Goal: Information Seeking & Learning: Get advice/opinions

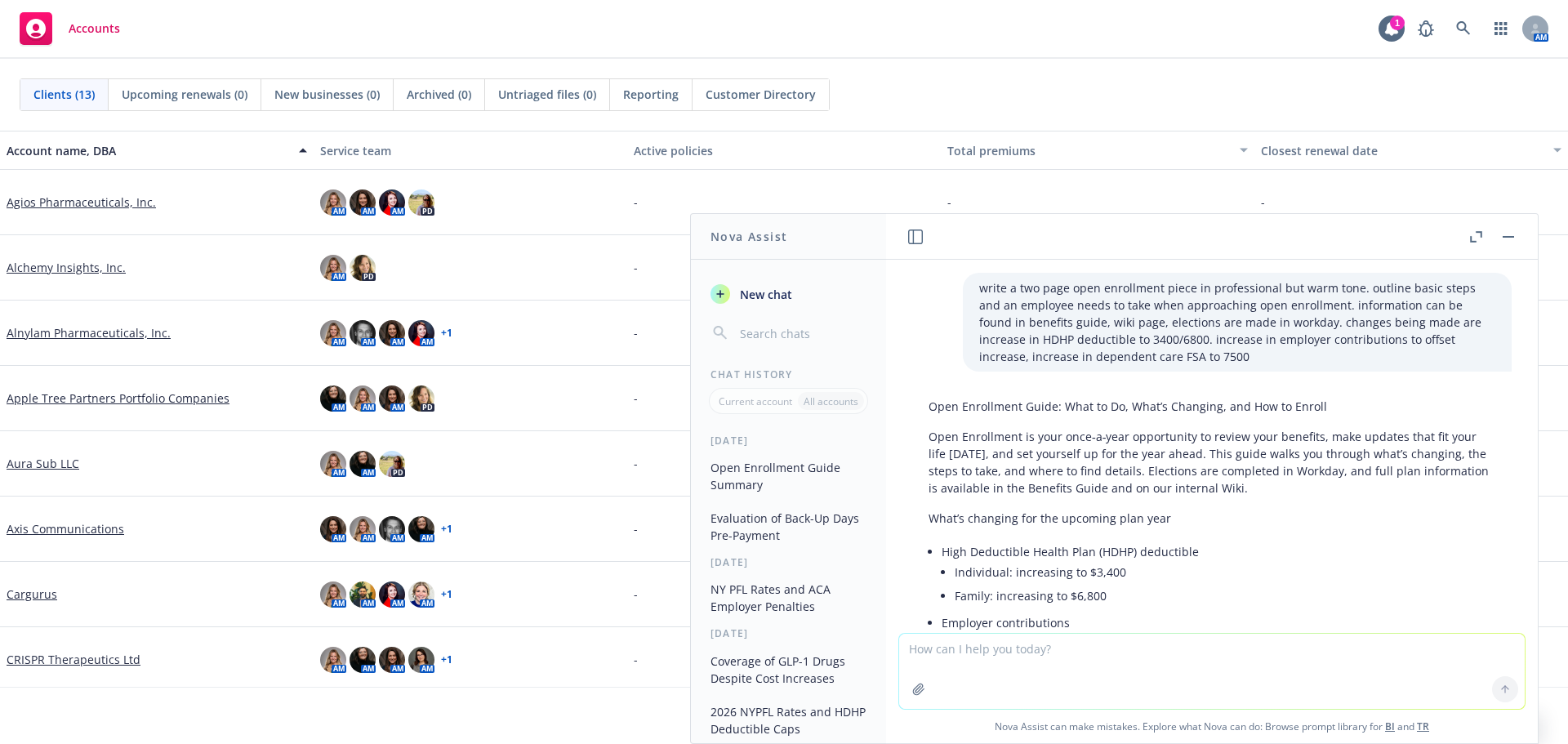
scroll to position [2941, 0]
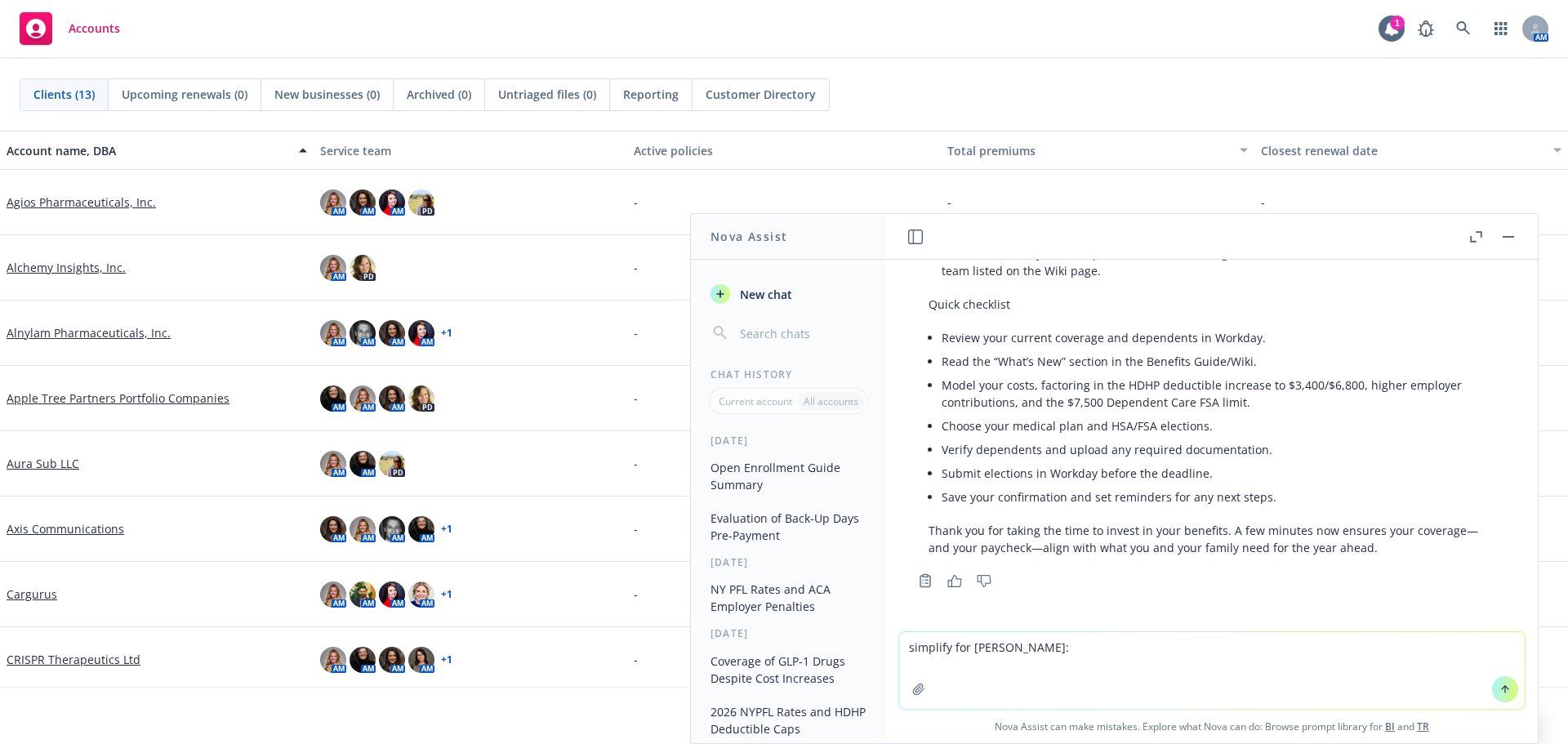
type textarea "simplify for [PERSON_NAME]: In keeping with IRS minimum thresholds for qualifie…"
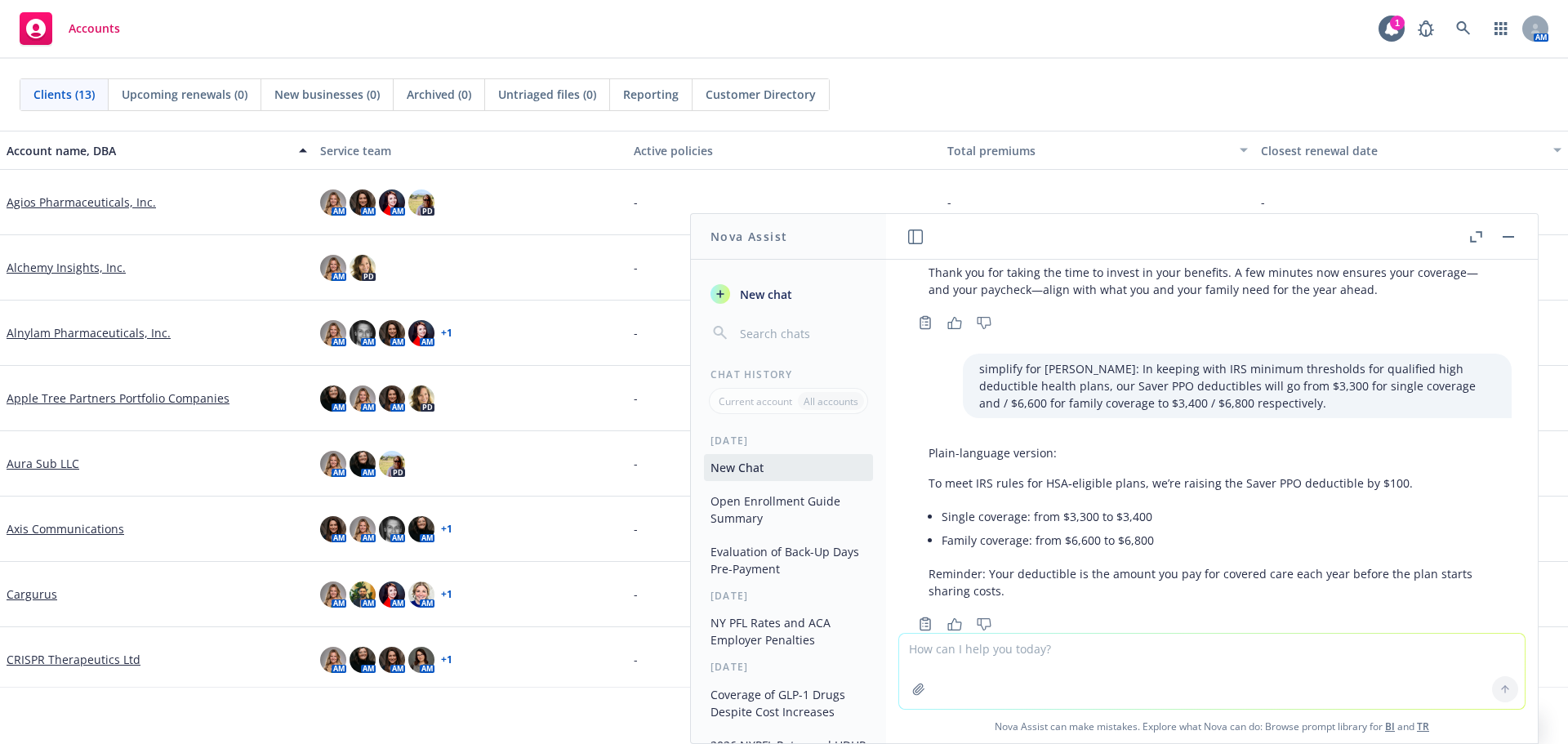
scroll to position [3243, 0]
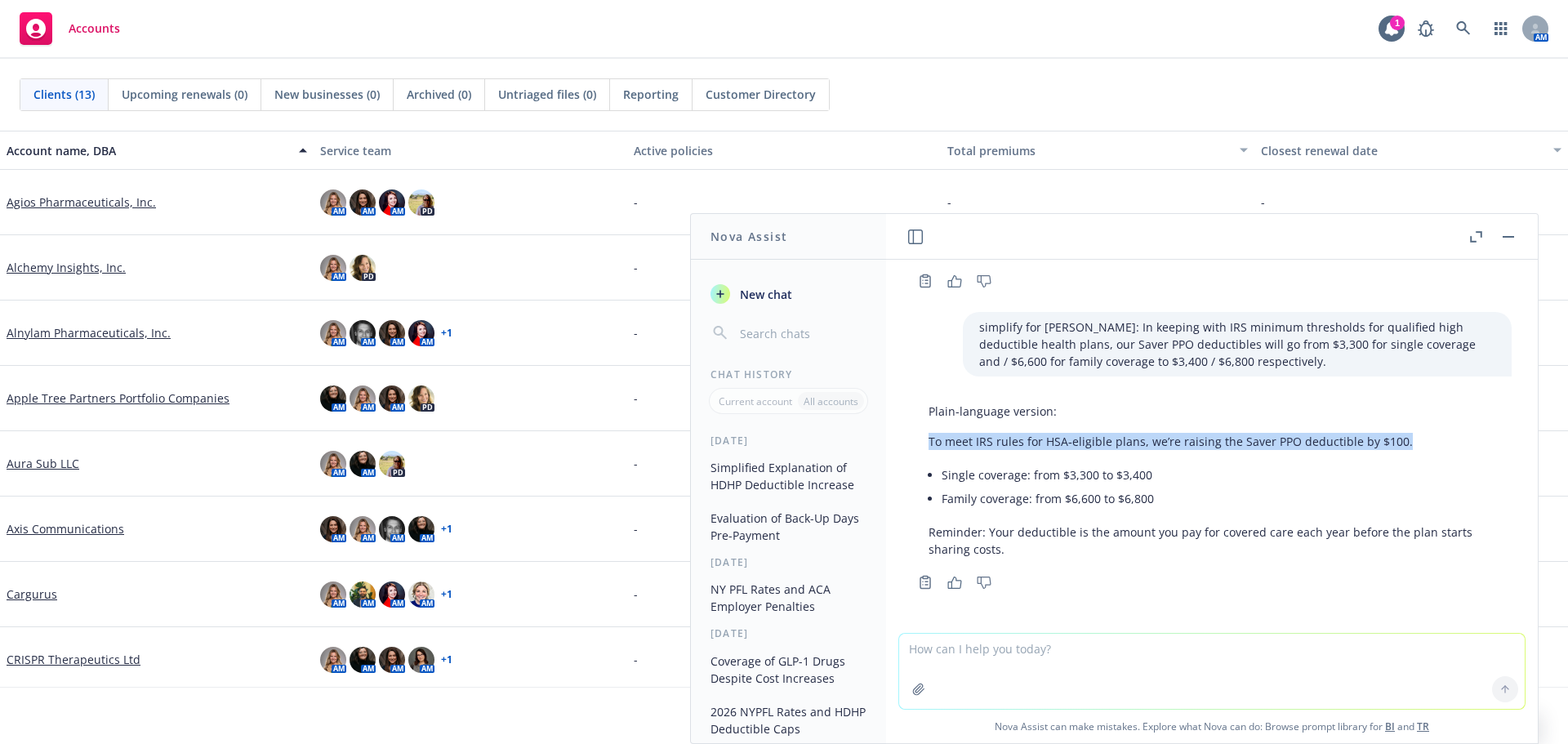
drag, startPoint x: 931, startPoint y: 443, endPoint x: 1420, endPoint y: 446, distance: 489.0
click at [1420, 446] on p "To meet IRS rules for HSA‑eligible plans, we’re raising the Saver PPO deductibl…" at bounding box center [1212, 441] width 567 height 17
copy p "To meet IRS rules for HSA‑eligible plans, we’re raising the Saver PPO deductibl…"
click at [1059, 651] on textarea at bounding box center [1211, 671] width 625 height 76
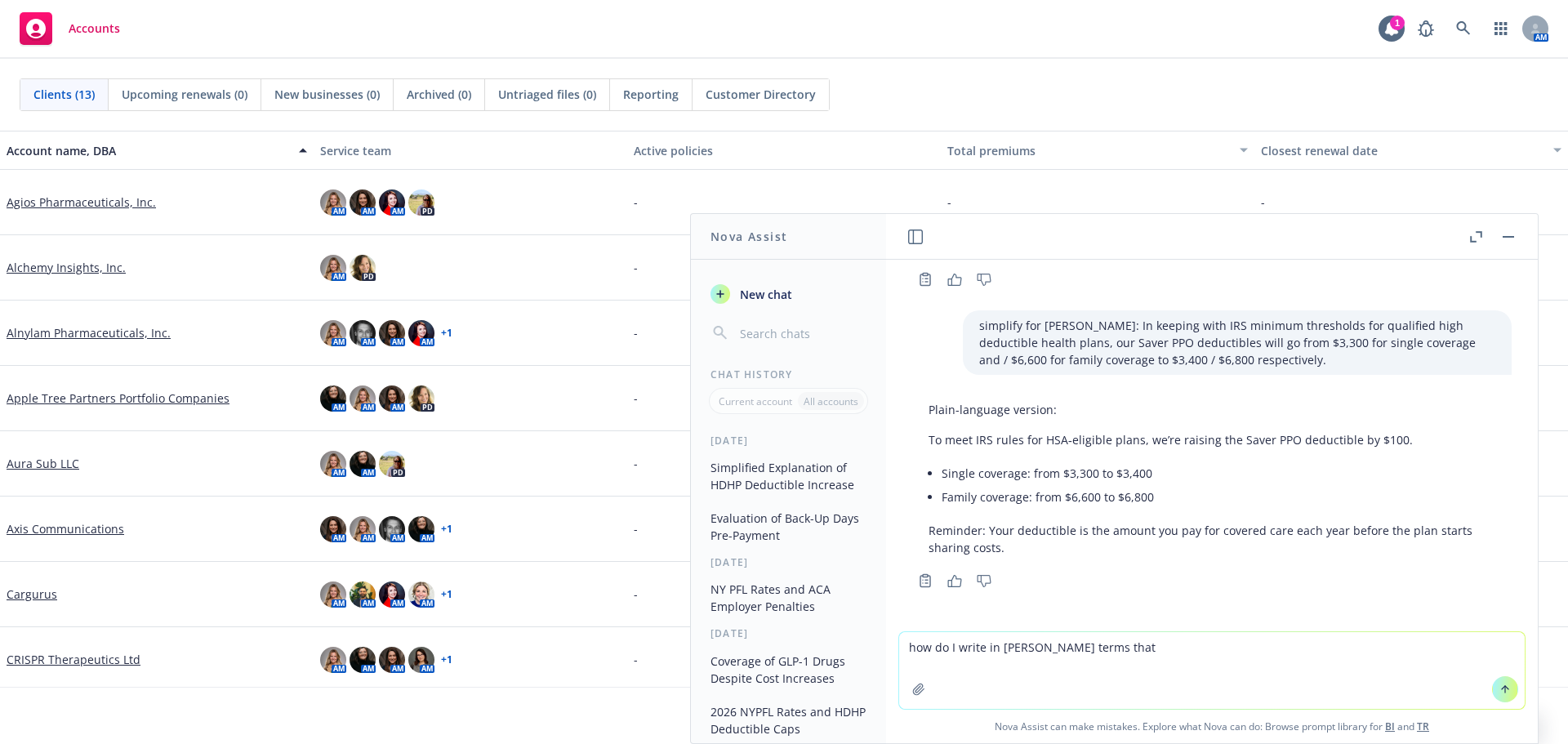
click at [1156, 655] on textarea "how do I write in [PERSON_NAME] terms that" at bounding box center [1211, 670] width 625 height 77
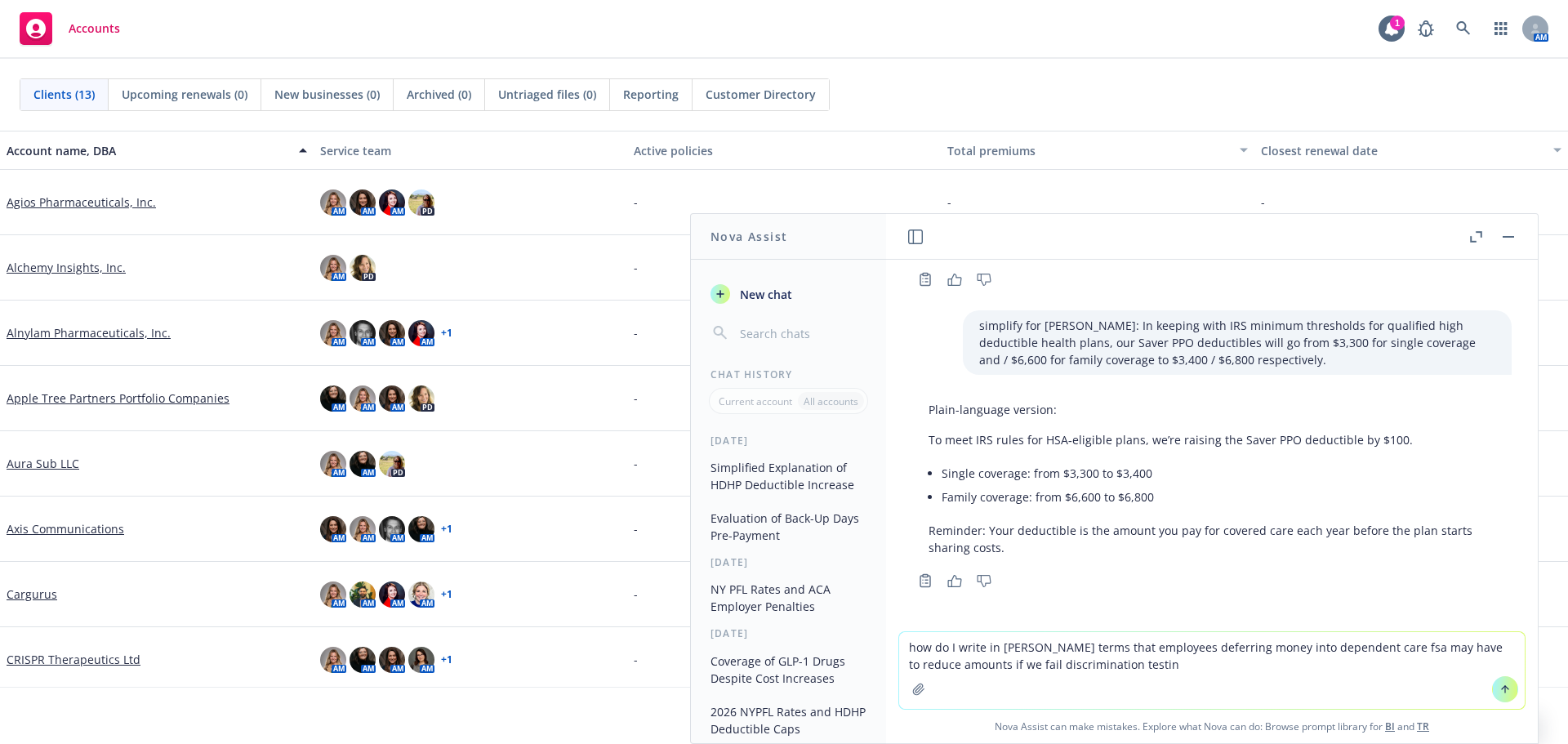
type textarea "how do I write in [PERSON_NAME] terms that employees deferring money into depen…"
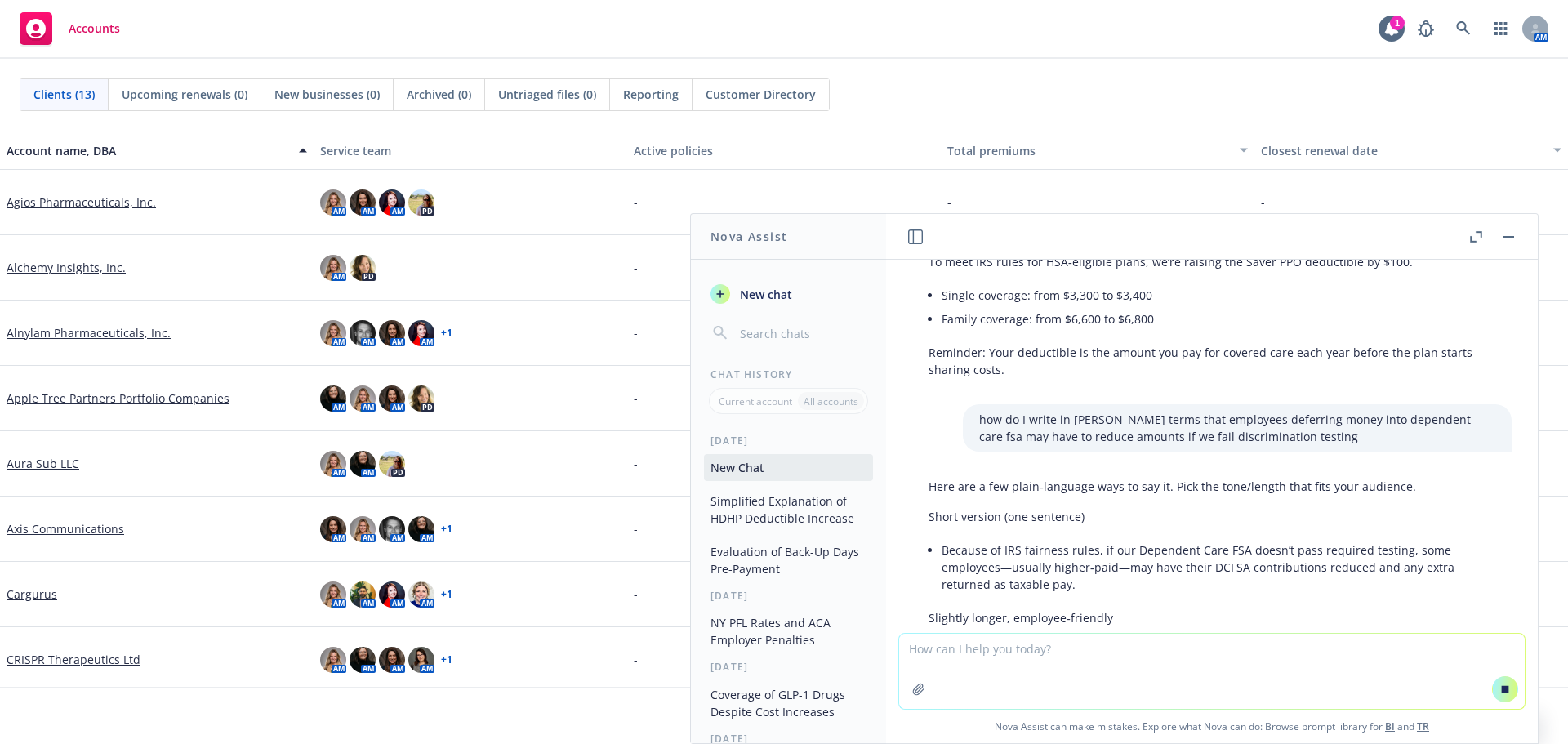
scroll to position [3469, 0]
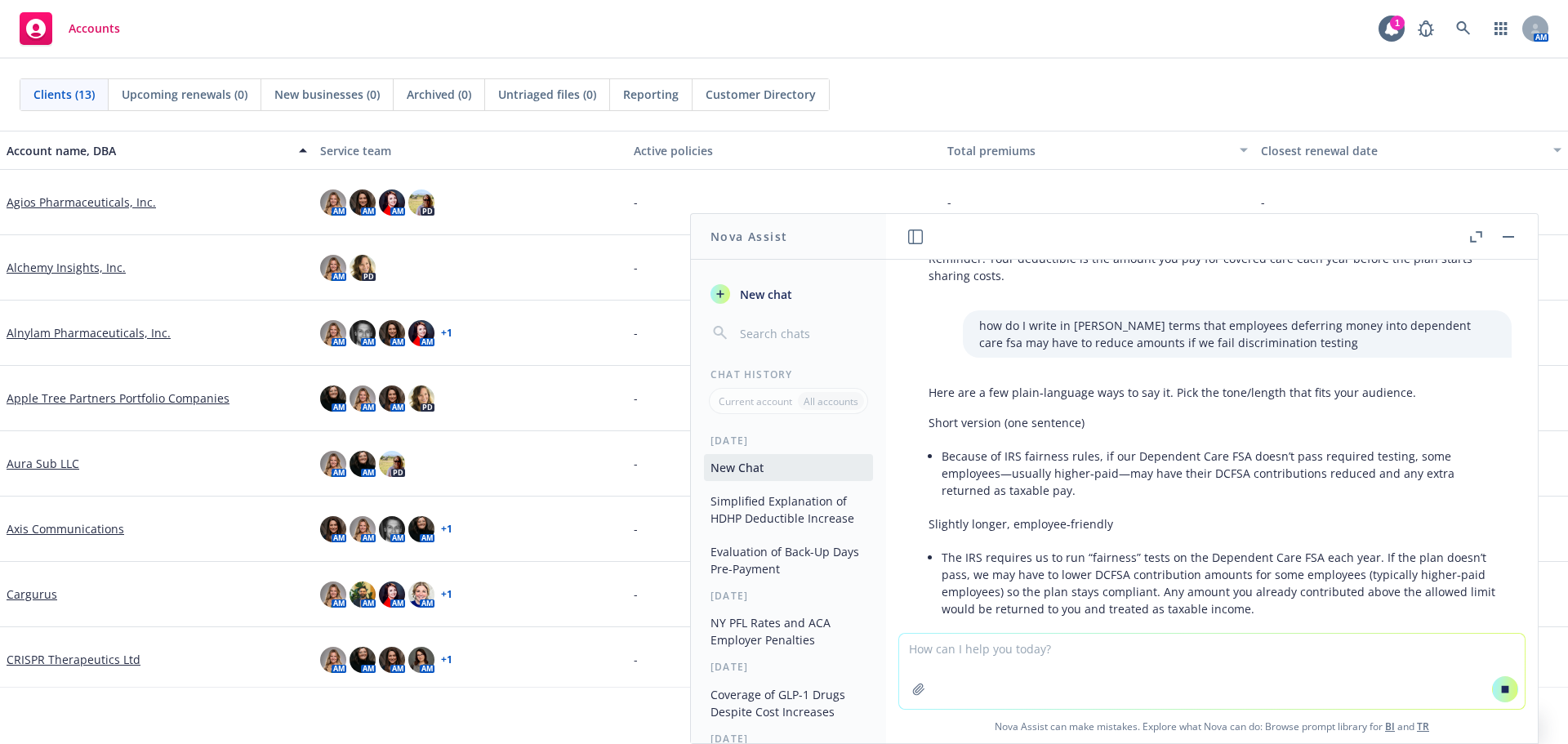
click at [1231, 640] on textarea at bounding box center [1211, 671] width 625 height 76
click at [1328, 651] on textarea "make as short and simple as possible" at bounding box center [1211, 670] width 625 height 77
type textarea "make as short and simple as possible"
click at [1501, 688] on icon at bounding box center [1504, 688] width 7 height 7
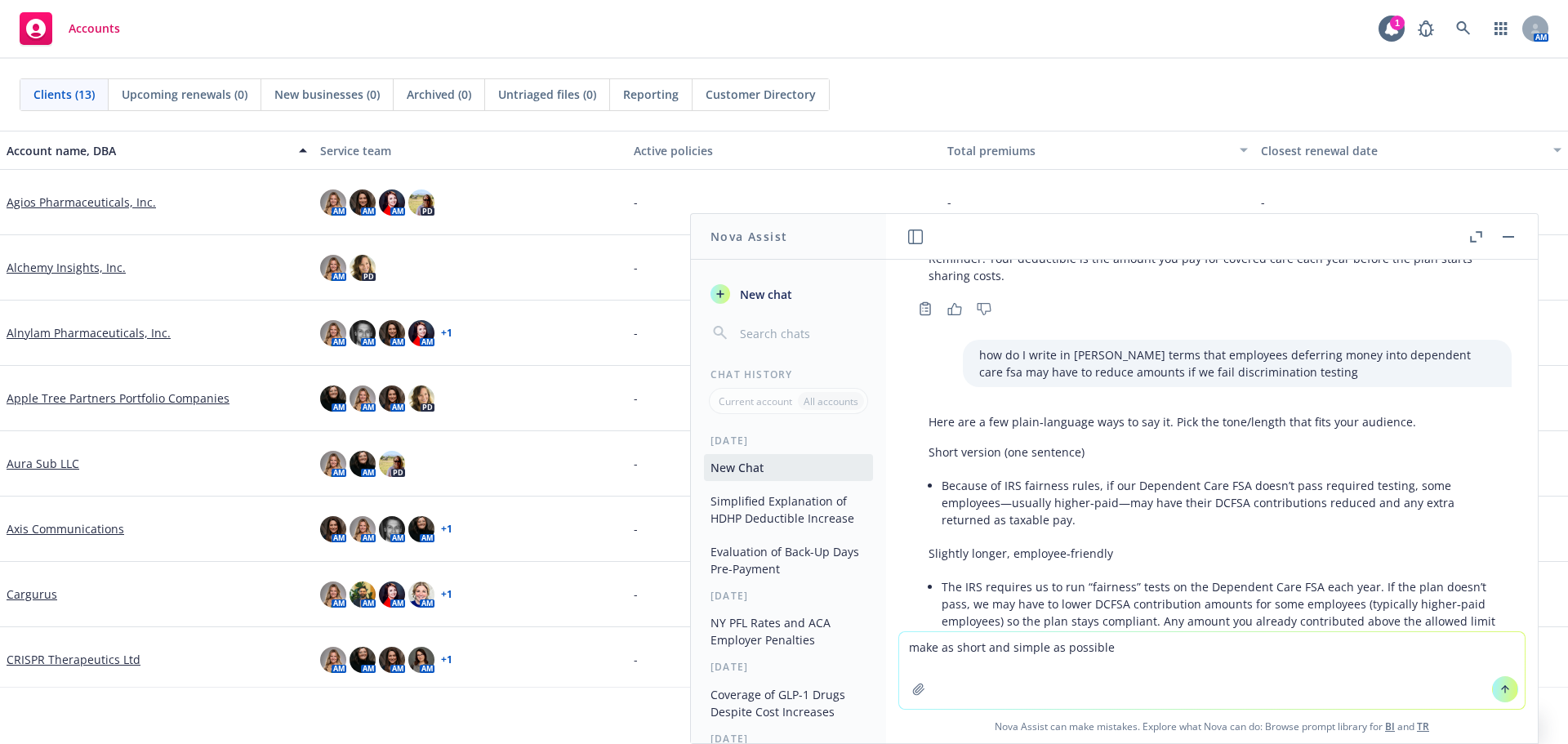
click at [1499, 688] on icon at bounding box center [1504, 688] width 11 height 11
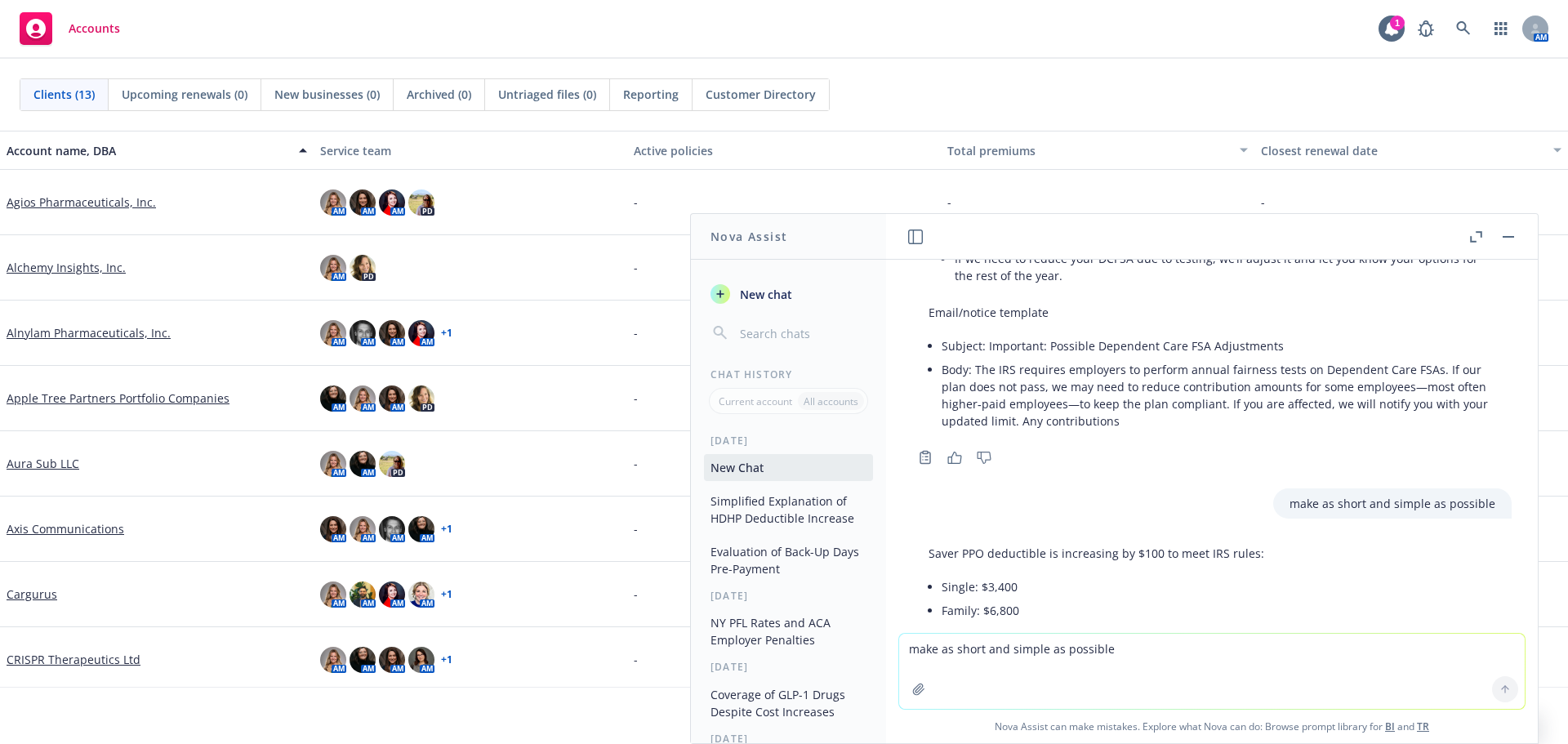
scroll to position [4143, 0]
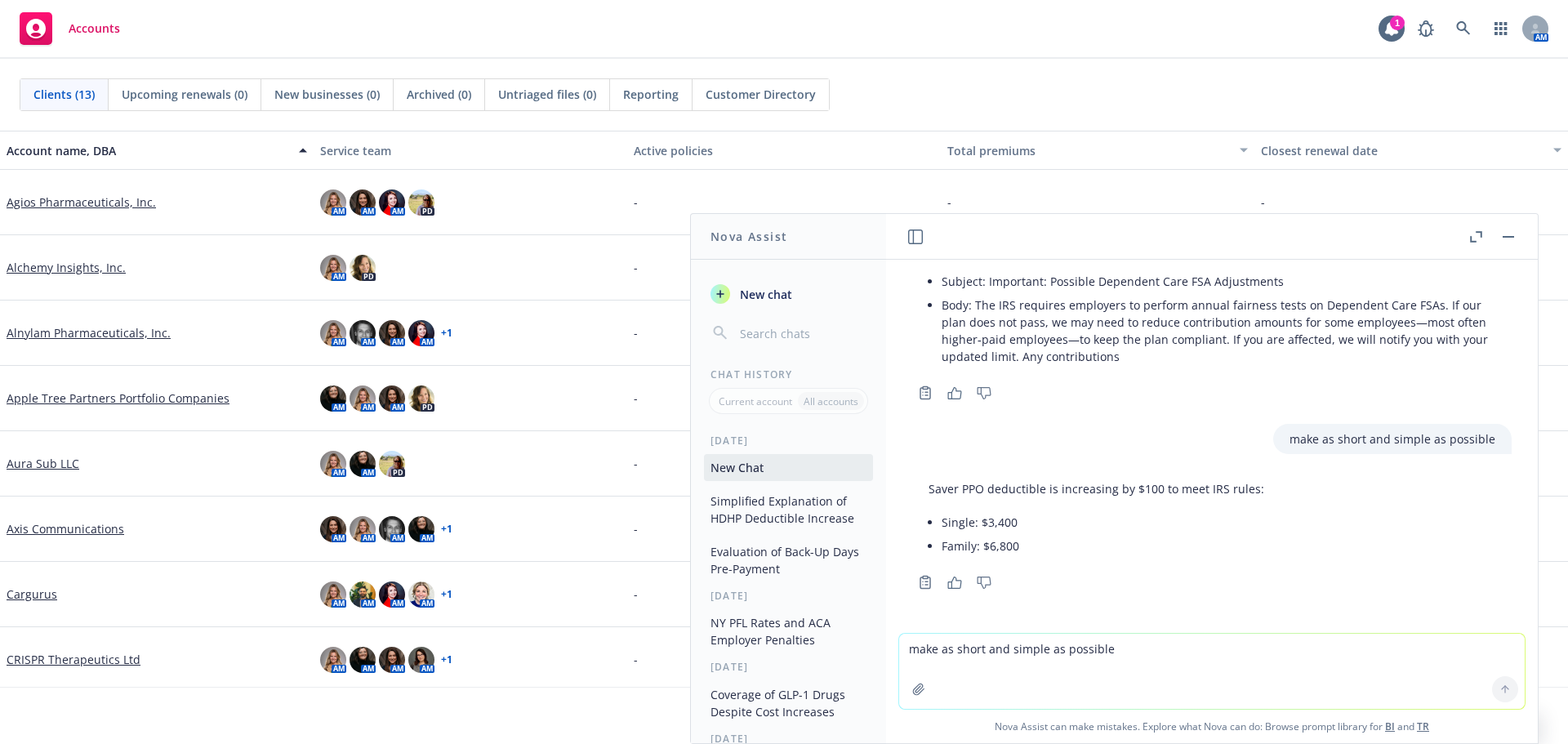
click at [1212, 340] on li "Body: The IRS requires employers to perform annual fairness tests on Dependent …" at bounding box center [1218, 331] width 554 height 76
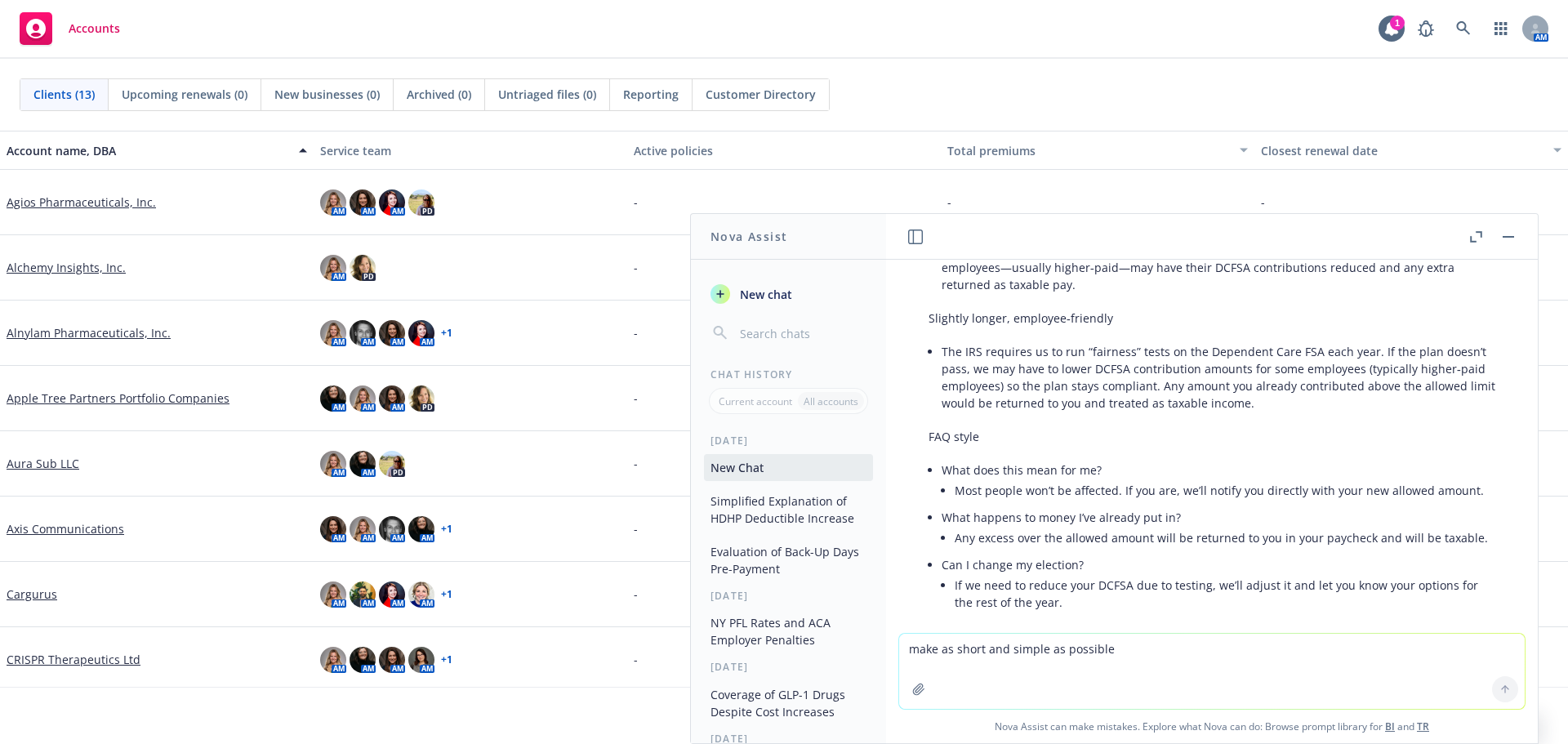
scroll to position [3652, 0]
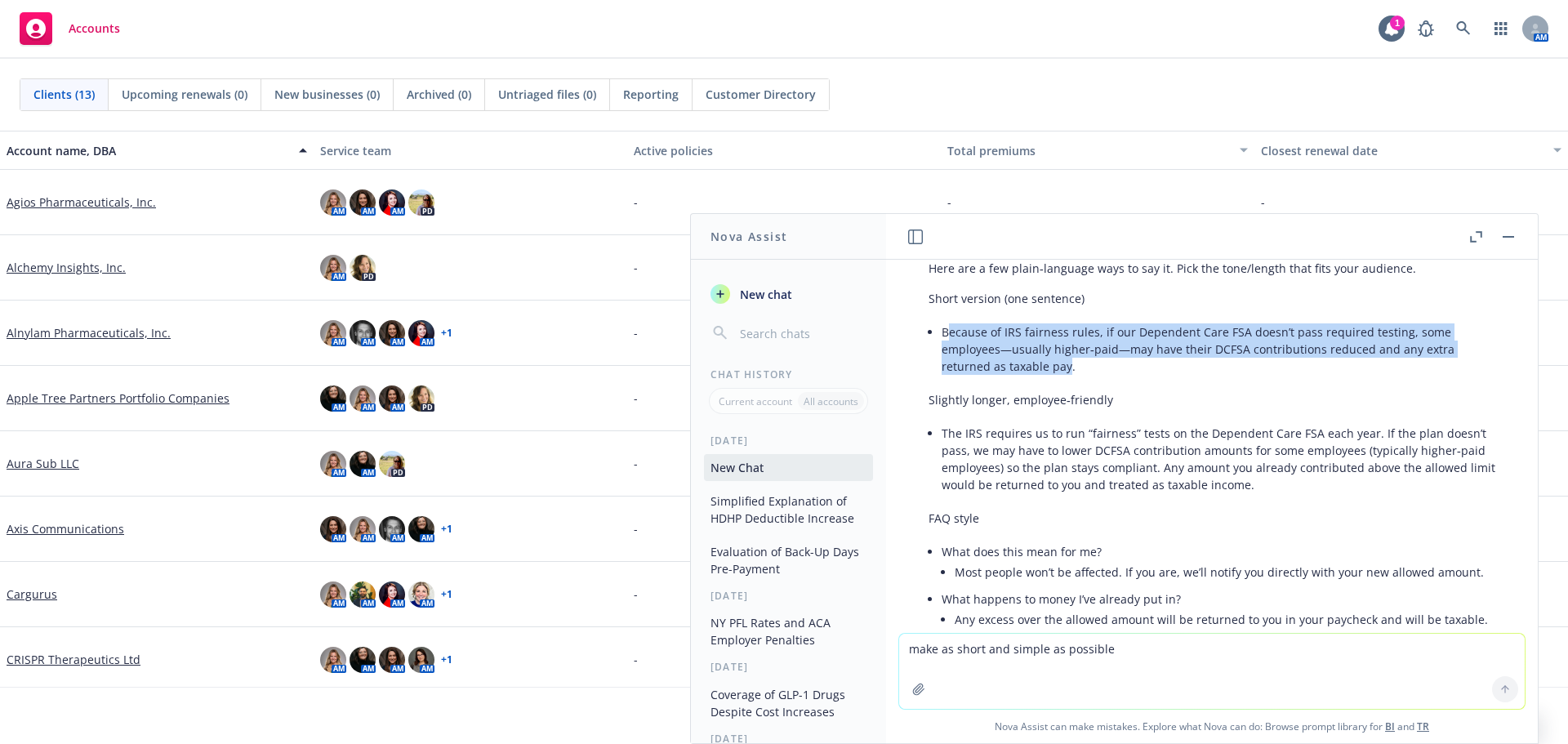
drag, startPoint x: 946, startPoint y: 352, endPoint x: 1069, endPoint y: 385, distance: 127.3
click at [1069, 378] on li "Because of IRS fairness rules, if our Dependent Care FSA doesn’t pass required …" at bounding box center [1218, 349] width 554 height 58
copy li "ecause of IRS fairness rules, if our Dependent Care FSA doesn’t pass required t…"
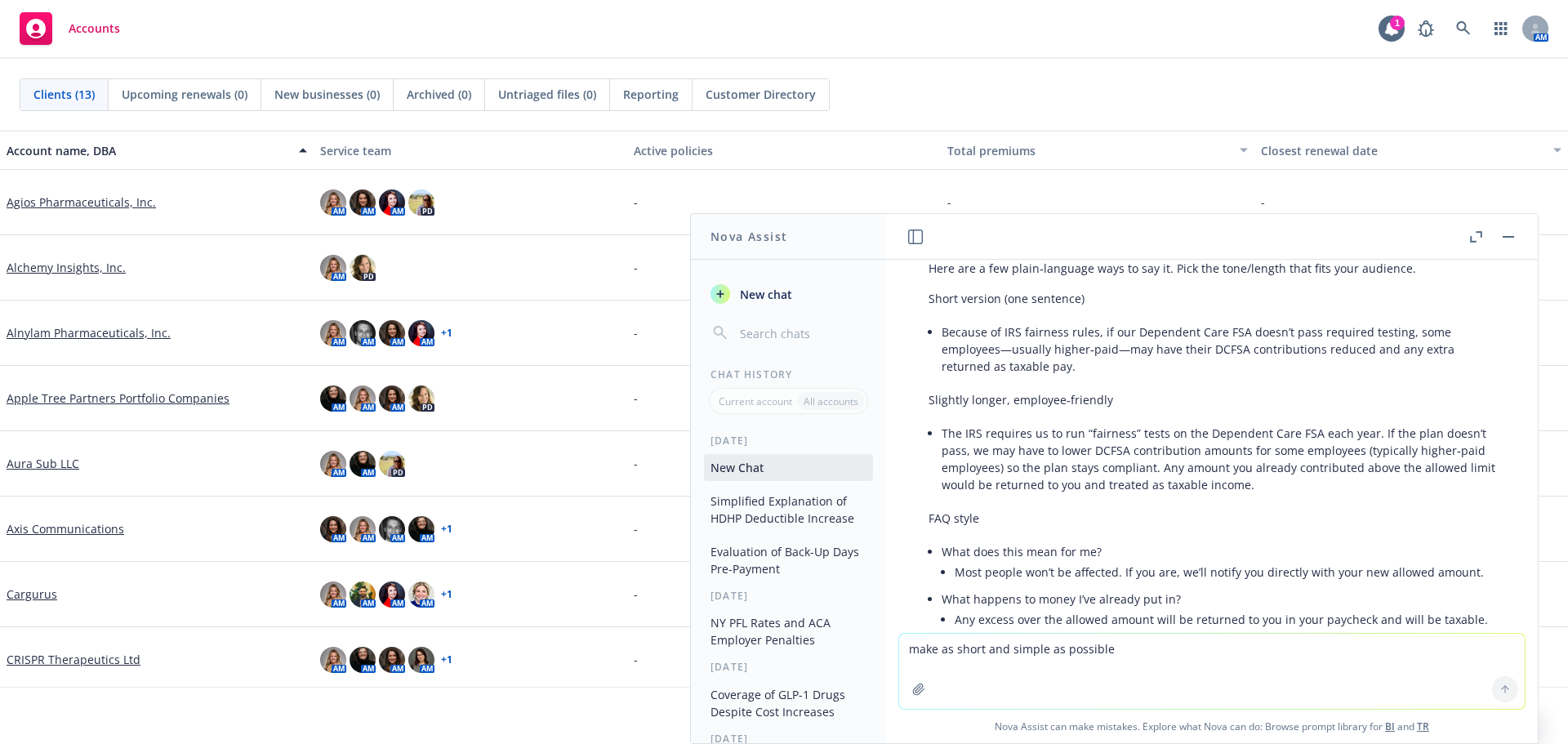
click at [1059, 665] on textarea "make as short and simple as possible" at bounding box center [1211, 671] width 625 height 76
type textarea "how do i adjust cell margins in tables in canva"
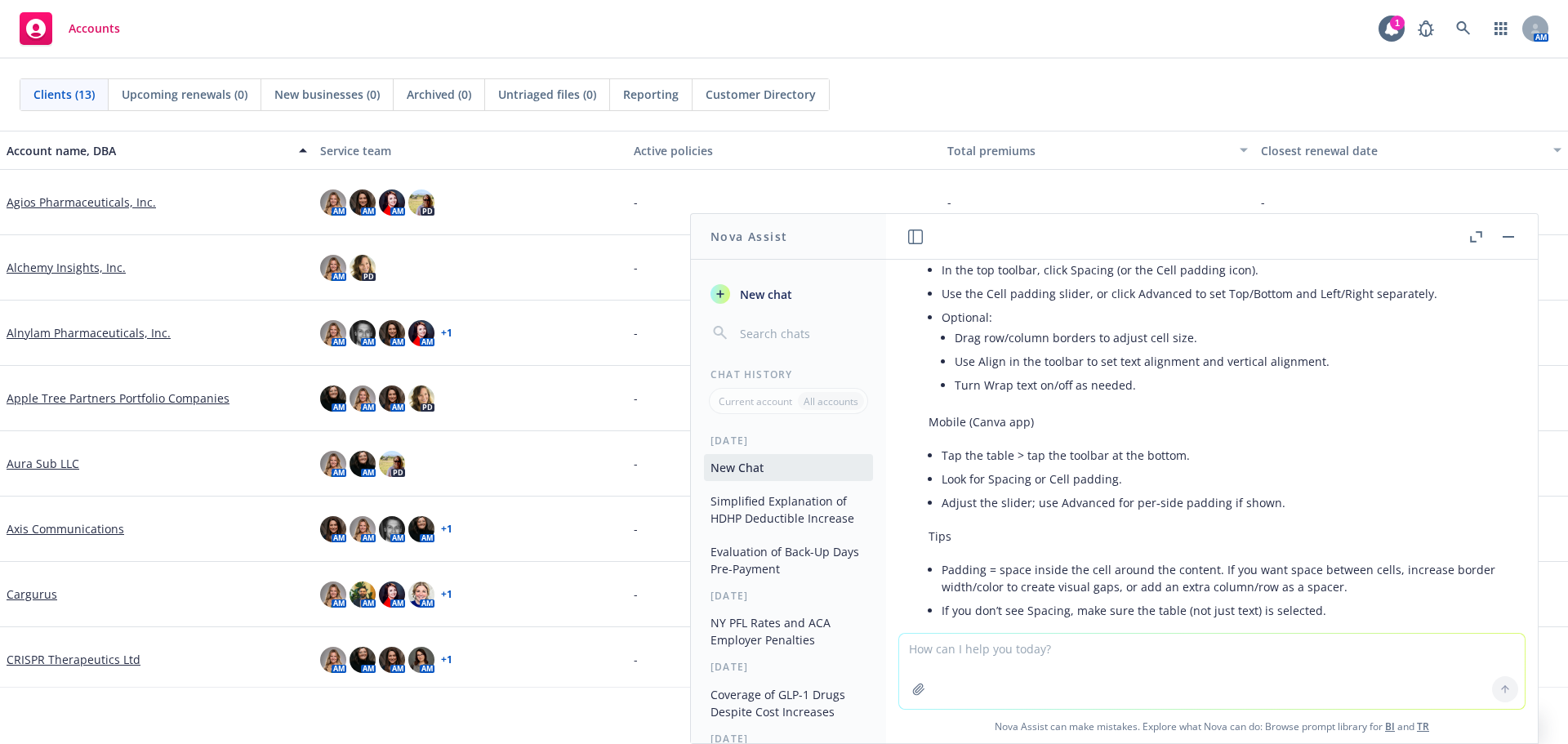
scroll to position [4703, 0]
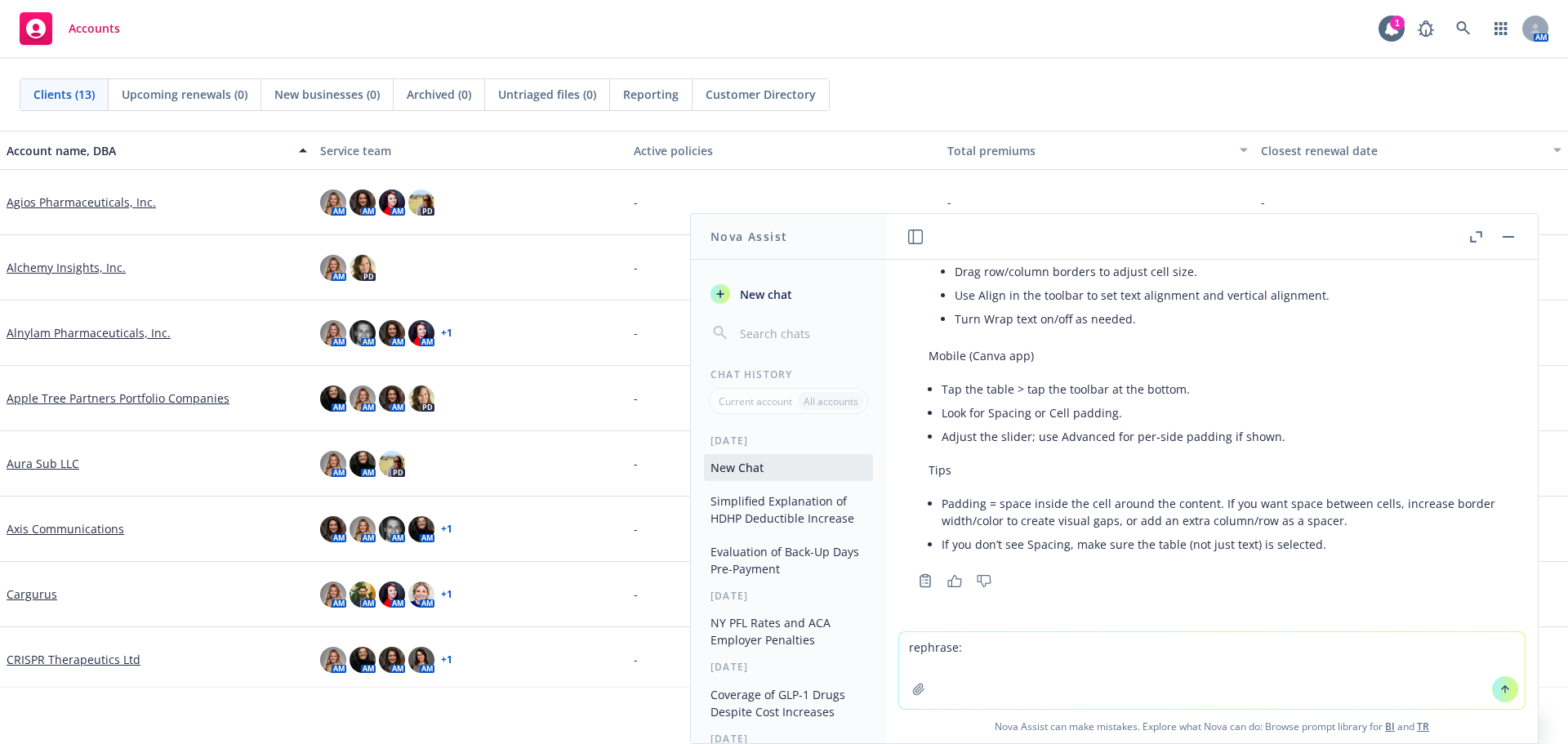
paste textarea "CarGurus will continue to fund the majority of premiums, your share will only i…"
type textarea "rephrase: CarGurus will continue to fund the majority of premiums, your share w…"
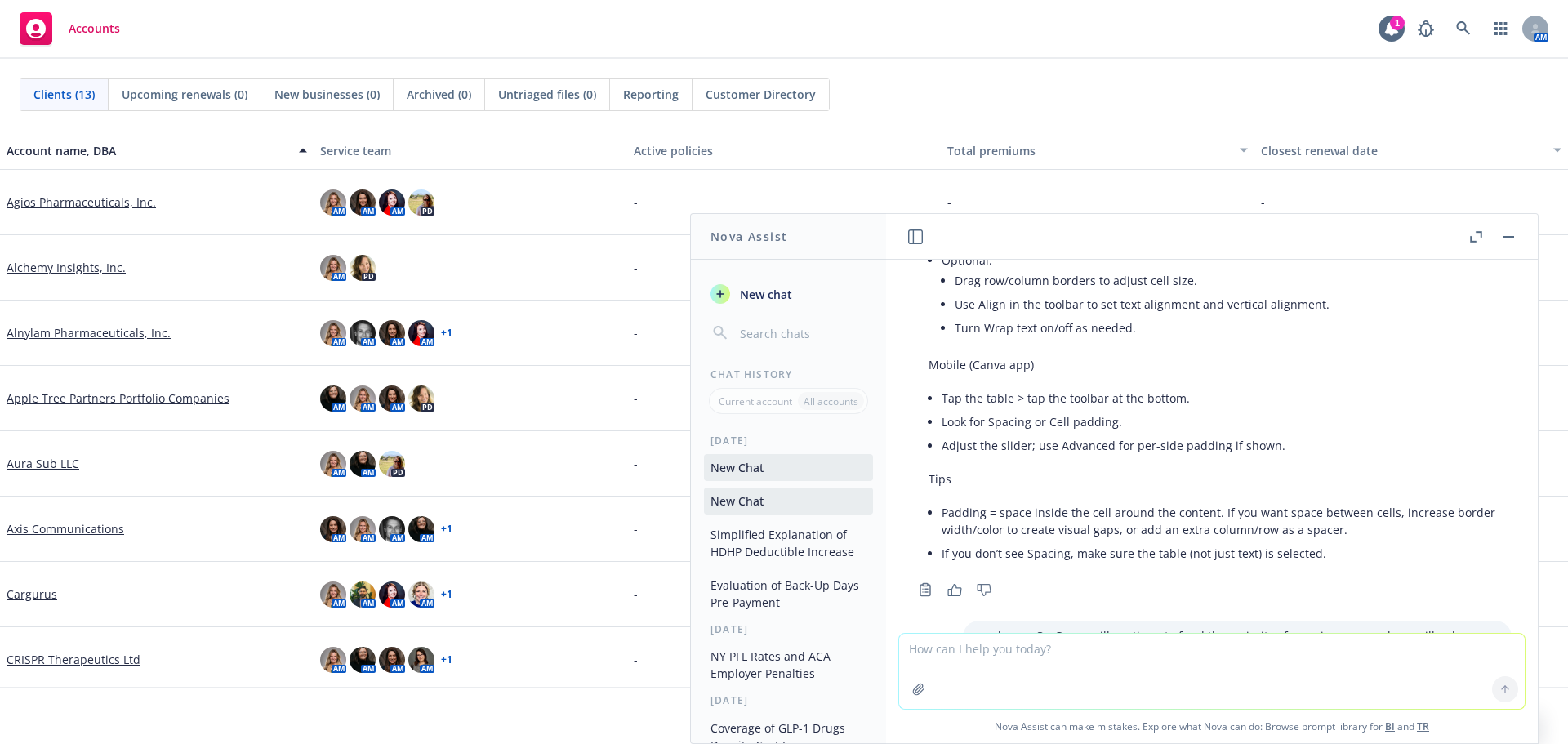
scroll to position [4985, 0]
